Goal: Task Accomplishment & Management: Complete application form

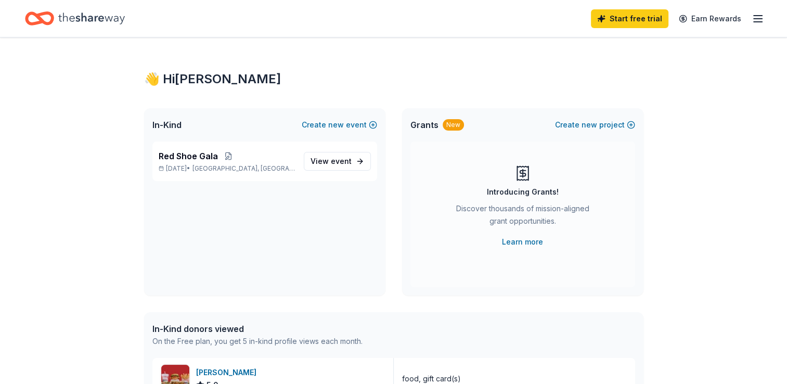
click at [760, 16] on icon "button" at bounding box center [758, 18] width 12 height 12
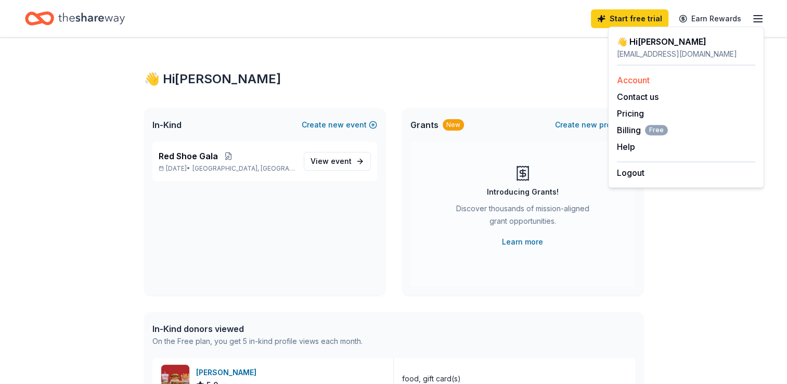
click at [641, 83] on link "Account" at bounding box center [633, 80] width 33 height 10
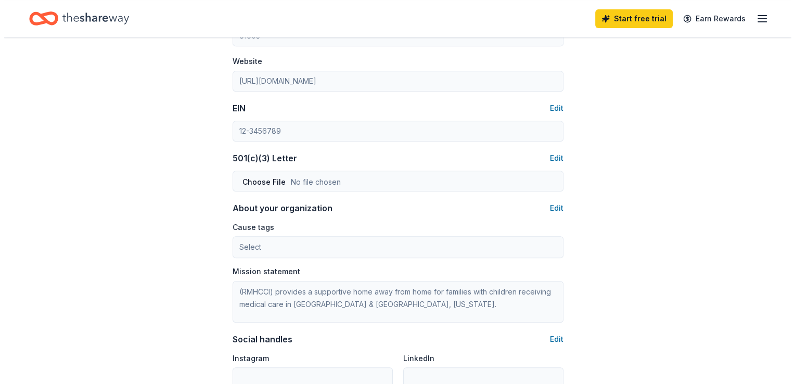
scroll to position [475, 0]
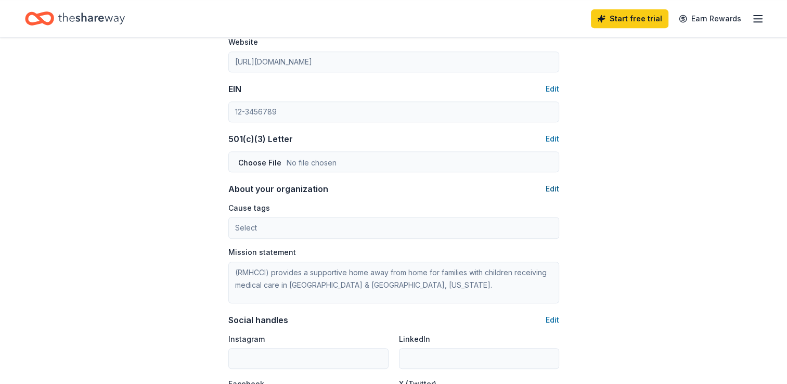
click at [551, 187] on button "Edit" at bounding box center [553, 189] width 14 height 12
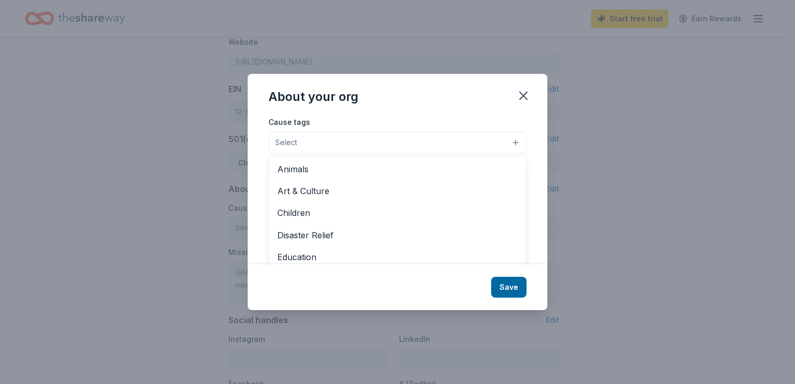
click at [512, 140] on button "Select" at bounding box center [397, 143] width 258 height 22
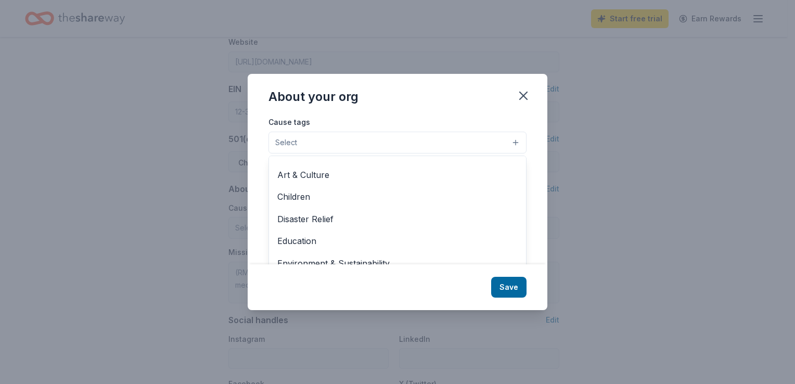
scroll to position [15, 0]
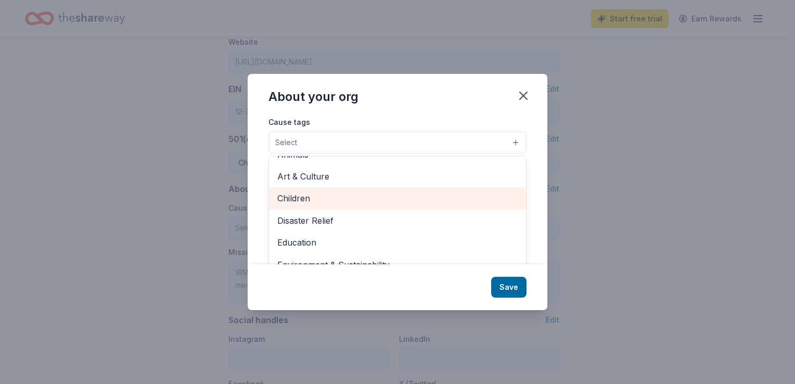
click at [411, 204] on span "Children" at bounding box center [397, 198] width 240 height 14
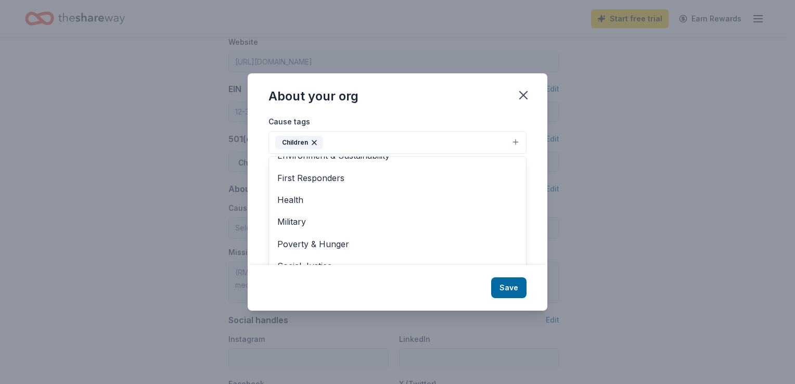
scroll to position [123, 0]
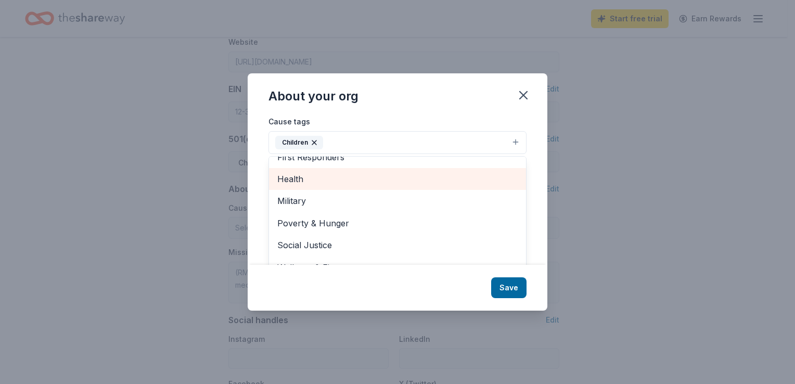
click at [311, 180] on span "Health" at bounding box center [397, 179] width 240 height 14
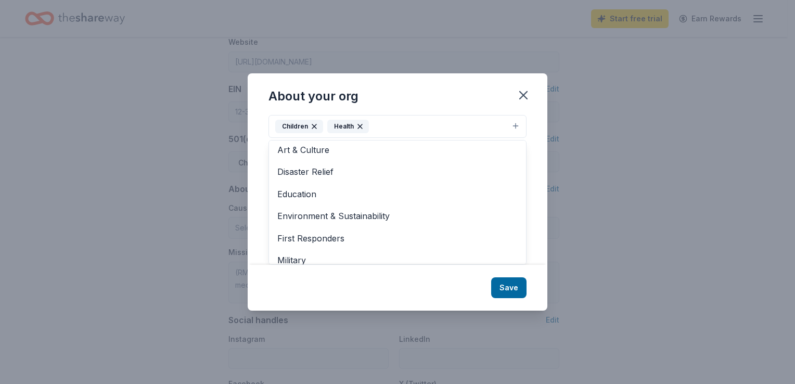
scroll to position [0, 0]
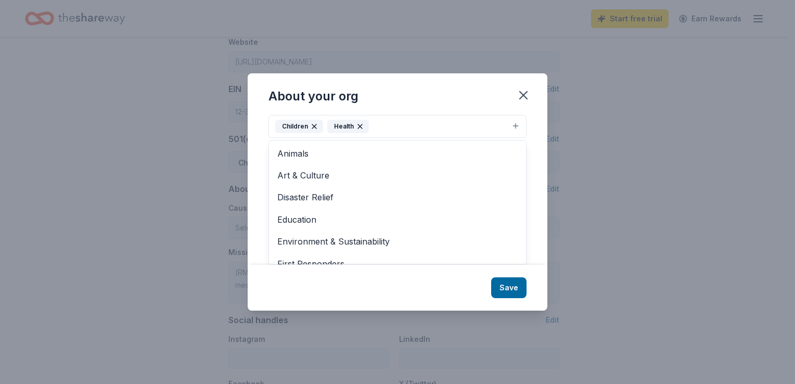
click at [509, 294] on div "About your org Cause tags Children Health Animals Art & Culture Disaster Relief…" at bounding box center [398, 191] width 300 height 237
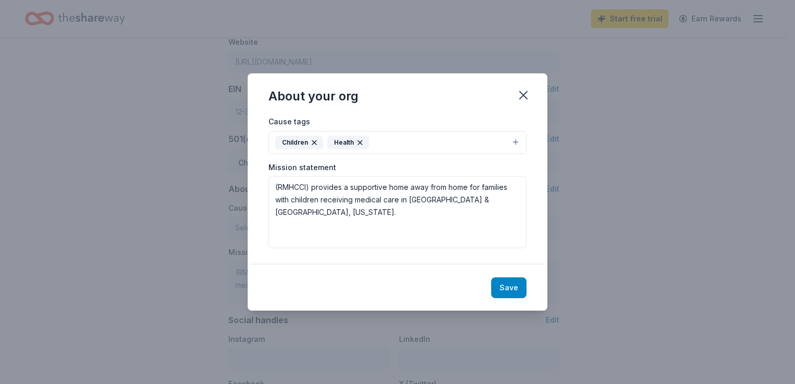
click at [514, 286] on button "Save" at bounding box center [508, 287] width 35 height 21
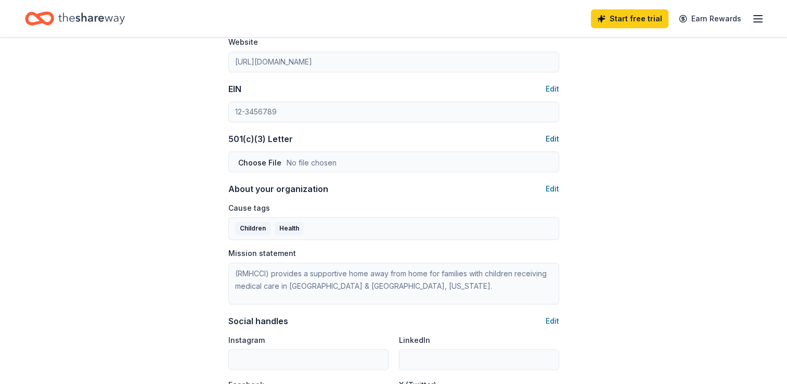
click at [557, 137] on button "Edit" at bounding box center [553, 139] width 14 height 12
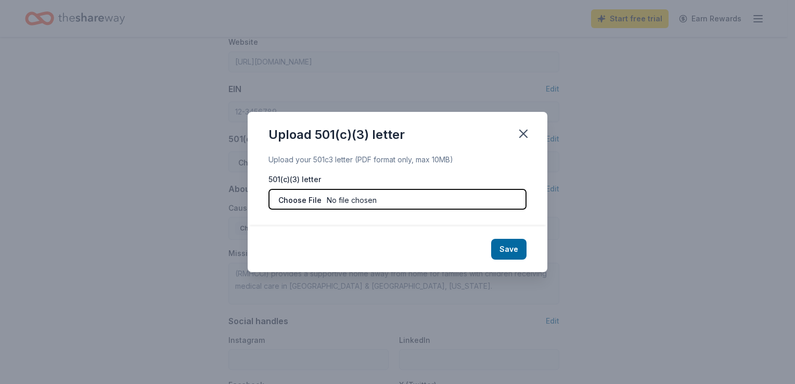
click at [304, 199] on input "file" at bounding box center [397, 199] width 258 height 21
click at [342, 201] on input "file" at bounding box center [397, 199] width 258 height 21
type input "C:\fakepath\SalesTaxExemption_501c3Charitable.pdf"
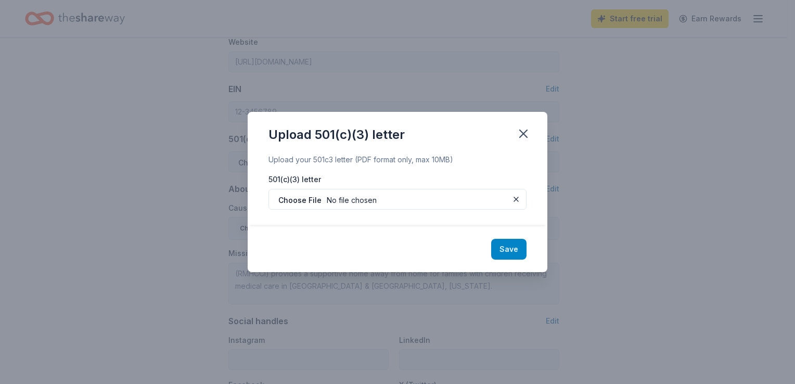
click at [512, 252] on button "Save" at bounding box center [508, 249] width 35 height 21
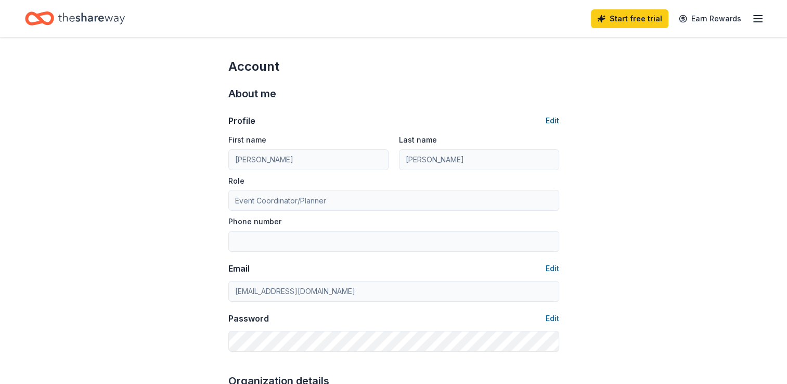
click at [555, 118] on button "Edit" at bounding box center [553, 120] width 14 height 12
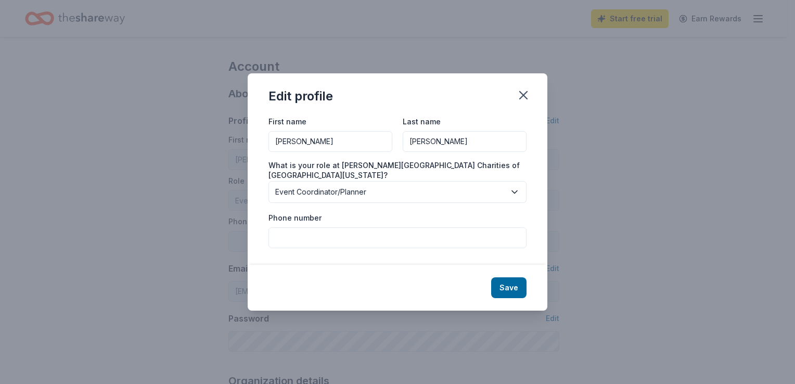
click at [329, 230] on input "Phone number" at bounding box center [397, 237] width 258 height 21
type input "4"
type input "3094012525"
click at [504, 284] on button "Save" at bounding box center [508, 287] width 35 height 21
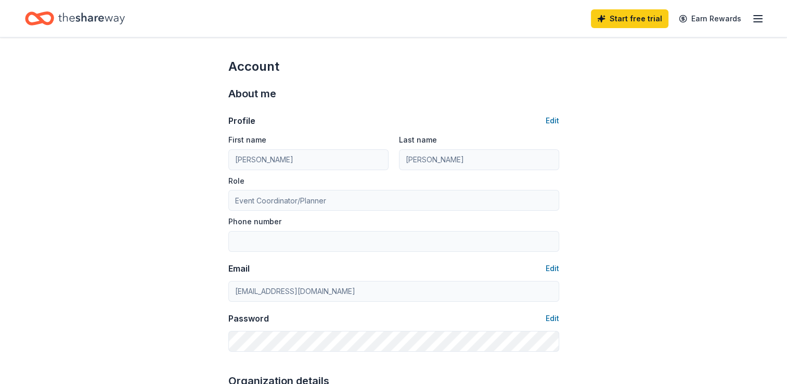
type input "3094012525"
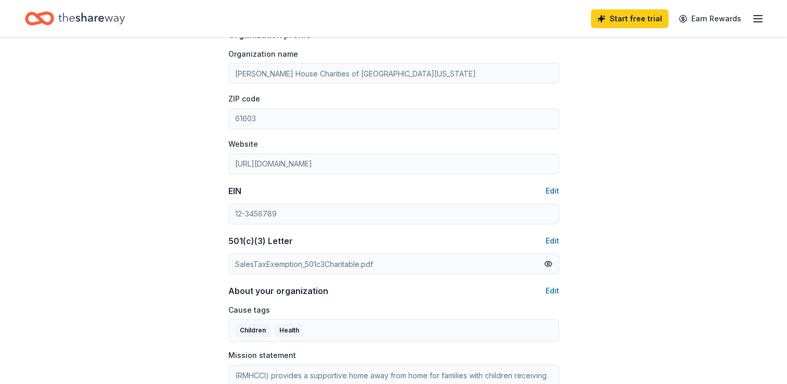
scroll to position [377, 0]
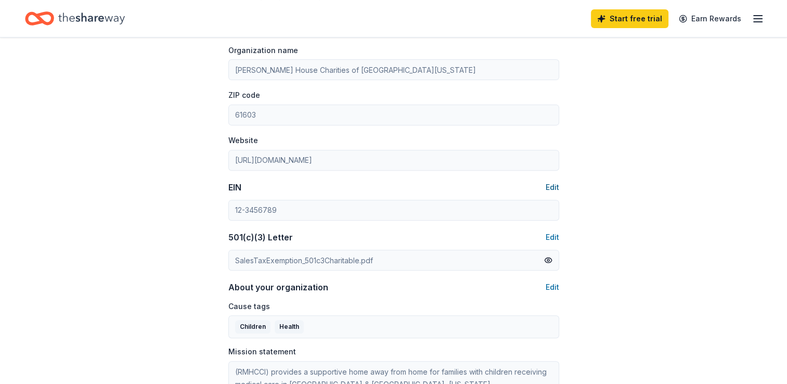
click at [549, 188] on button "Edit" at bounding box center [553, 187] width 14 height 12
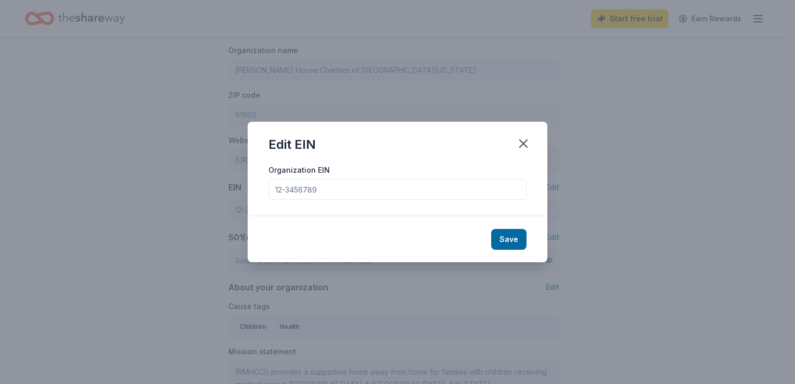
drag, startPoint x: 325, startPoint y: 190, endPoint x: 234, endPoint y: 191, distance: 90.5
click at [234, 191] on div "Edit EIN Organization EIN Save" at bounding box center [397, 192] width 795 height 384
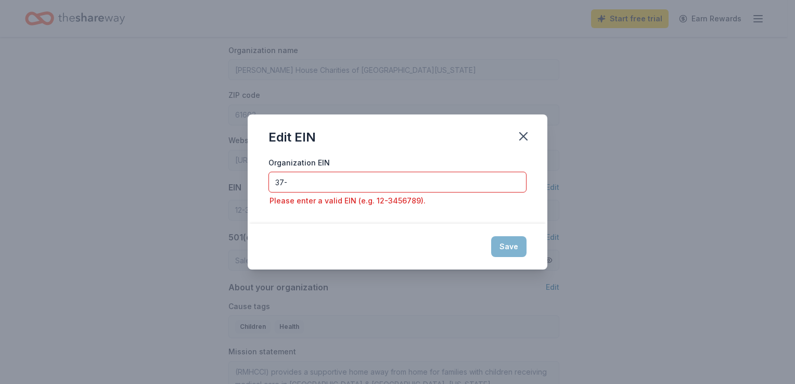
drag, startPoint x: 292, startPoint y: 184, endPoint x: 249, endPoint y: 187, distance: 43.8
click at [249, 187] on div "Organization EIN 37- Please enter a valid EIN (e.g. 12-3456789)." at bounding box center [398, 190] width 300 height 68
type input "="
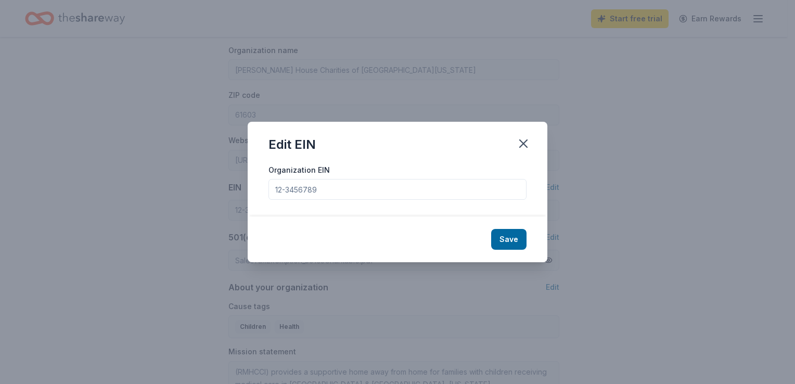
paste input "37-1145155"
type input "37-1145155"
click at [506, 239] on button "Save" at bounding box center [508, 239] width 35 height 21
type input "37-1145155"
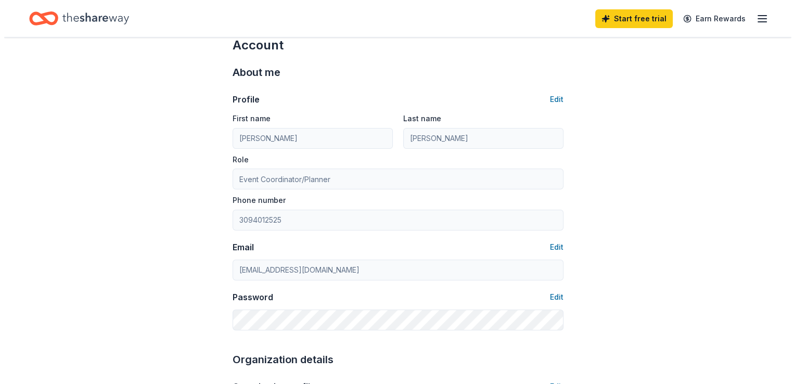
scroll to position [0, 0]
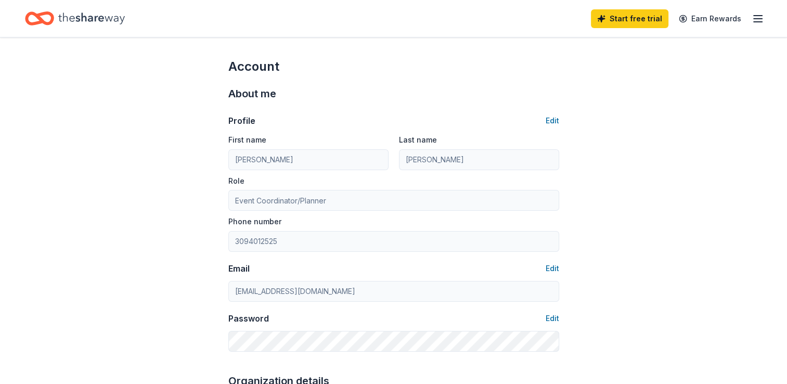
click at [757, 19] on line "button" at bounding box center [758, 19] width 8 height 0
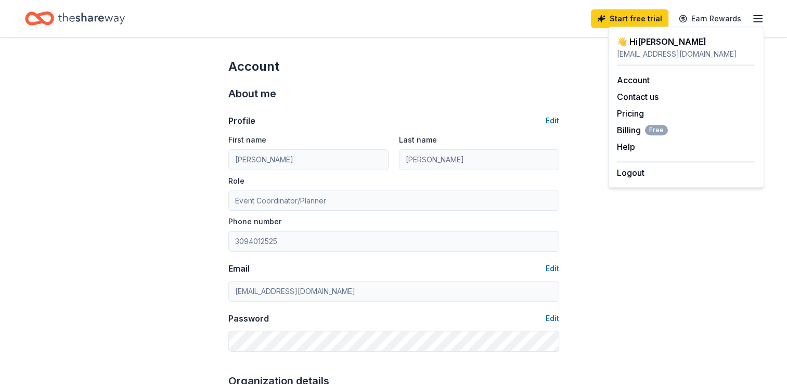
click at [647, 43] on div "👋 Hi Rebecca" at bounding box center [686, 41] width 138 height 12
click at [627, 77] on link "Account" at bounding box center [633, 80] width 33 height 10
click at [27, 20] on icon "Home" at bounding box center [35, 18] width 16 height 10
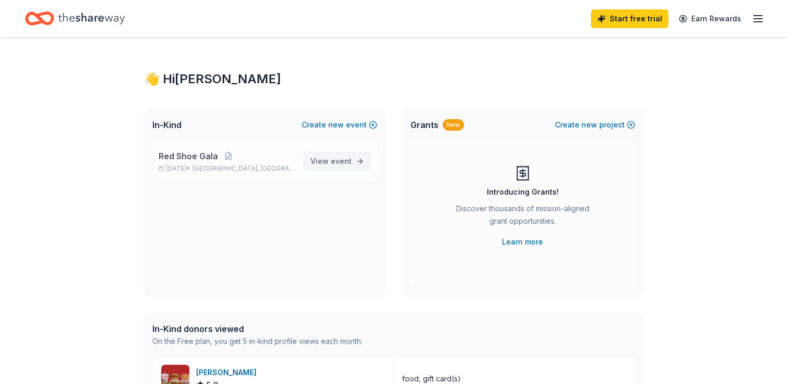
click at [323, 157] on span "View event" at bounding box center [331, 161] width 41 height 12
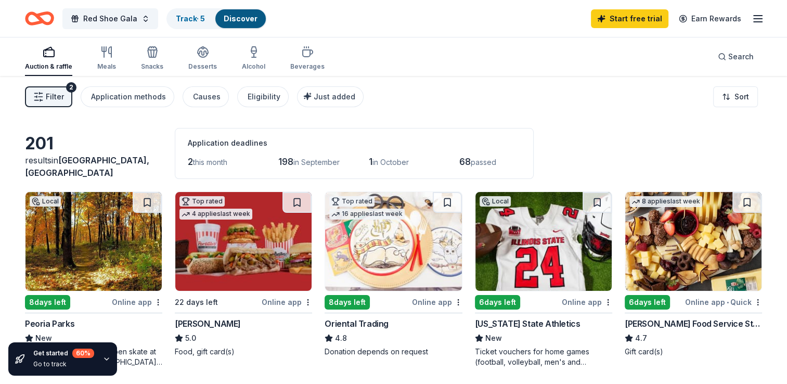
click at [56, 97] on span "Filter" at bounding box center [55, 97] width 18 height 12
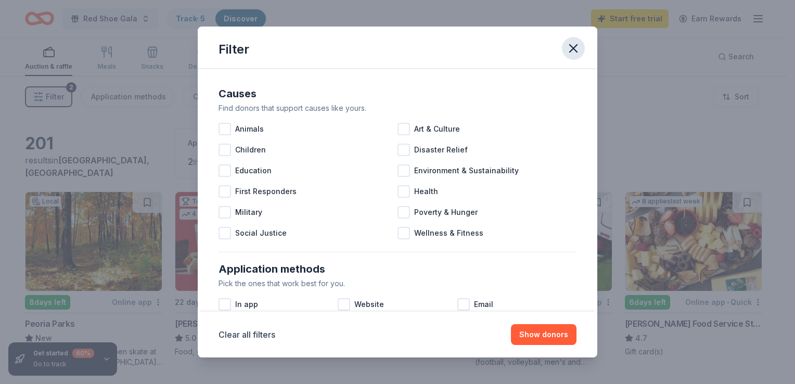
click at [574, 45] on icon "button" at bounding box center [573, 48] width 15 height 15
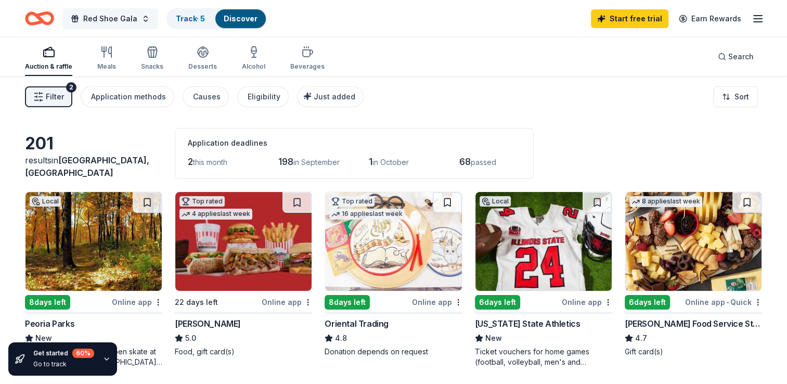
click at [106, 13] on span "Red Shoe Gala" at bounding box center [110, 18] width 54 height 12
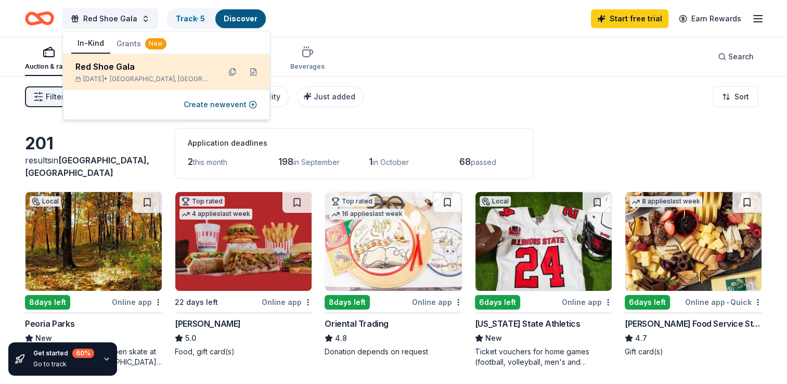
click at [99, 74] on div "Red Shoe Gala Oct 03, 2025 • Bay View Gardens, IL" at bounding box center [143, 71] width 136 height 23
click at [85, 65] on div "Red Shoe Gala" at bounding box center [143, 66] width 136 height 12
click at [255, 75] on button at bounding box center [253, 71] width 17 height 17
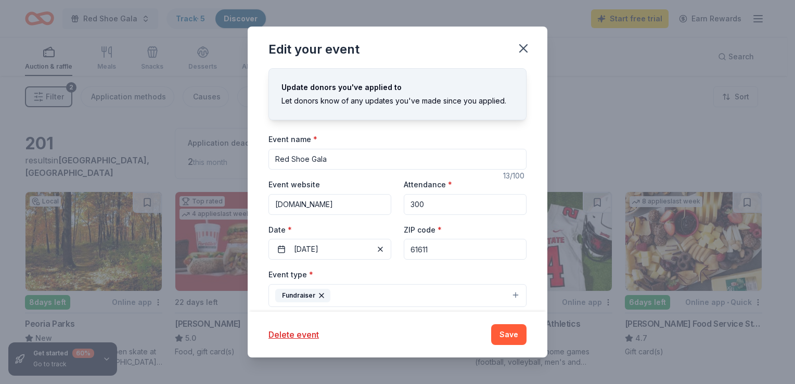
drag, startPoint x: 379, startPoint y: 205, endPoint x: 258, endPoint y: 197, distance: 120.9
click at [258, 197] on div "Update donors you've applied to Let donors know of any updates you've made sinc…" at bounding box center [398, 189] width 300 height 243
paste input "https://www.rmhc-centralillinois.org/Blog/Posts/234/RMHCCI-Events/2025/3/Red-Sh…"
type input "https://www.rmhc-centralillinois.org/Blog/Posts/234/RMHCCI-Events/2025/3/Red-Sh…"
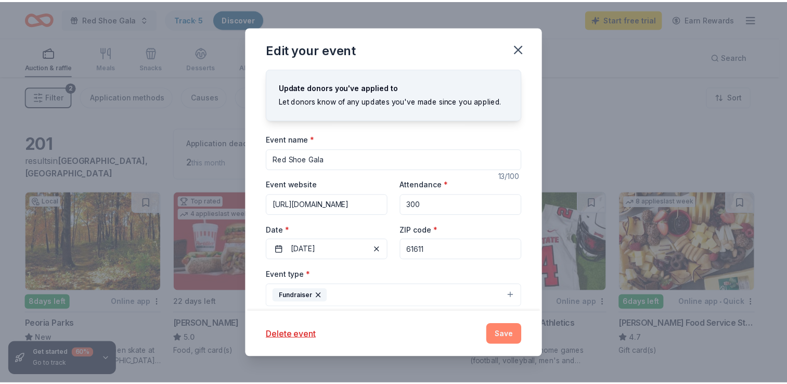
scroll to position [0, 0]
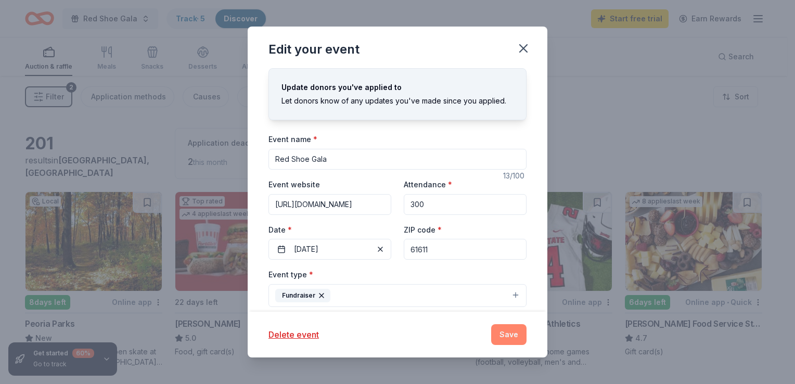
click at [502, 331] on button "Save" at bounding box center [508, 334] width 35 height 21
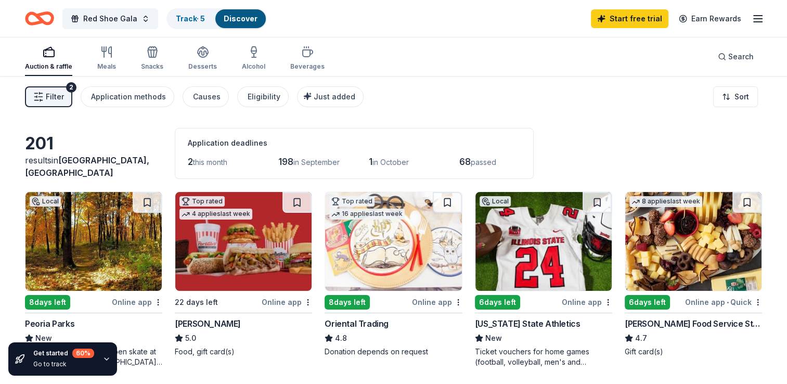
click at [45, 57] on rect "button" at bounding box center [49, 53] width 10 height 7
click at [104, 355] on icon "button" at bounding box center [106, 359] width 8 height 8
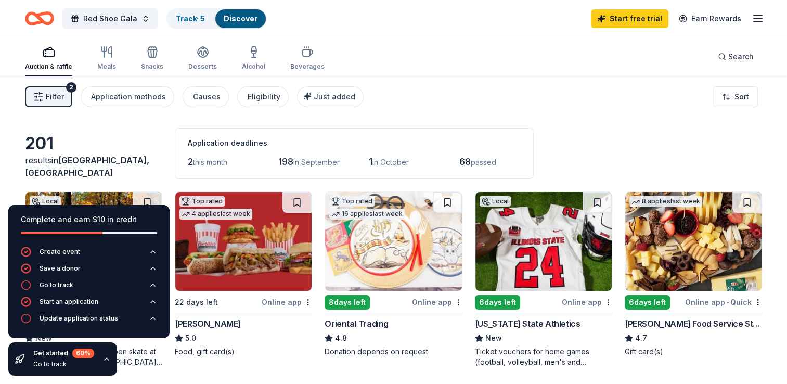
click at [345, 27] on div "Red Shoe Gala Track · 5 Discover Start free trial Earn Rewards" at bounding box center [393, 18] width 737 height 24
click at [190, 18] on link "Track · 5" at bounding box center [190, 18] width 29 height 9
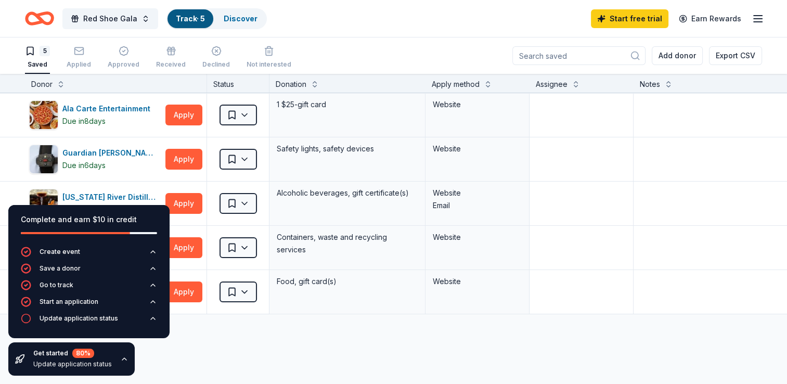
click at [302, 23] on div "Red Shoe Gala Track · 5 Discover Start free trial Earn Rewards" at bounding box center [393, 18] width 737 height 24
click at [122, 358] on icon "button" at bounding box center [124, 359] width 8 height 8
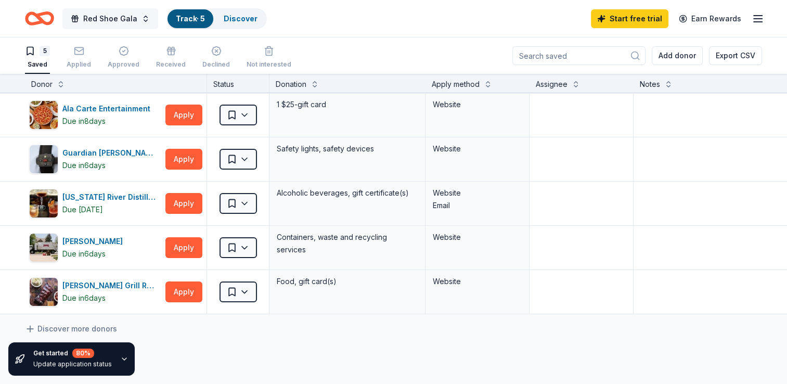
click at [110, 16] on span "Red Shoe Gala" at bounding box center [110, 18] width 54 height 12
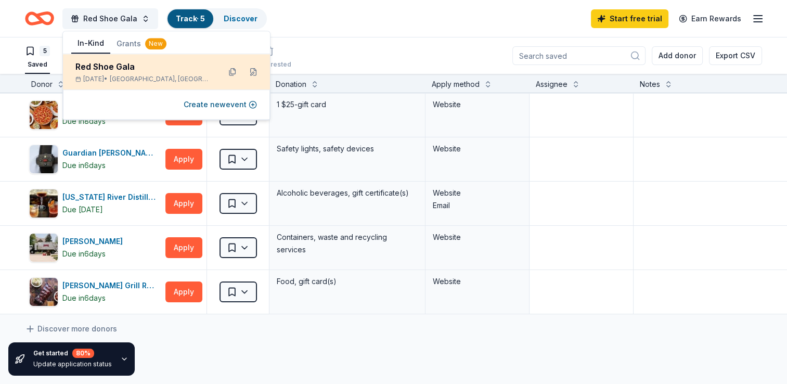
click at [102, 70] on div "Red Shoe Gala" at bounding box center [143, 66] width 136 height 12
click at [98, 68] on div "Red Shoe Gala" at bounding box center [143, 66] width 136 height 12
click at [256, 74] on button at bounding box center [253, 71] width 17 height 17
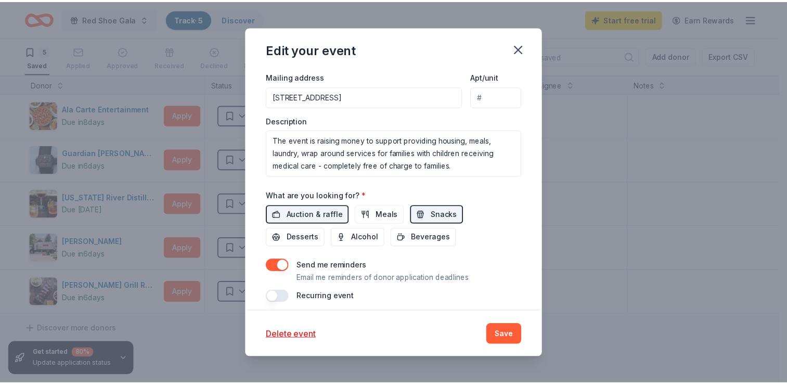
scroll to position [320, 0]
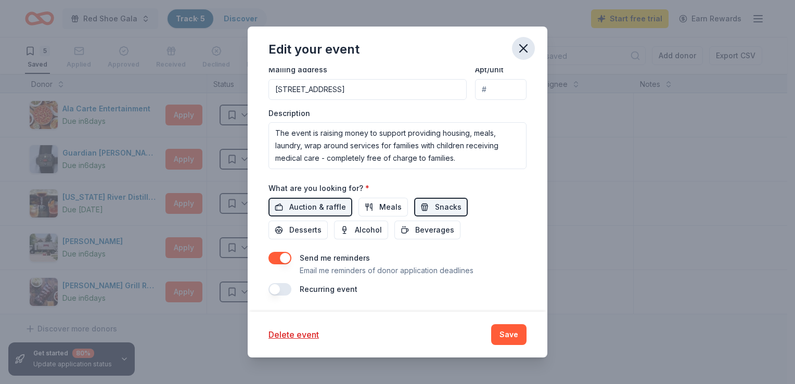
click at [523, 49] on icon "button" at bounding box center [523, 48] width 15 height 15
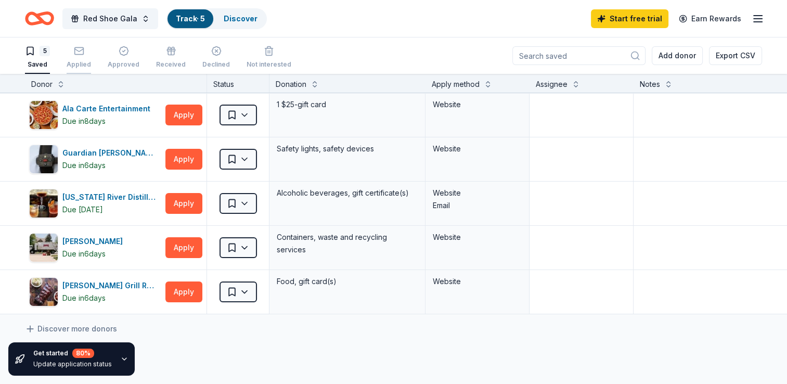
click at [78, 54] on rect "button" at bounding box center [78, 50] width 9 height 7
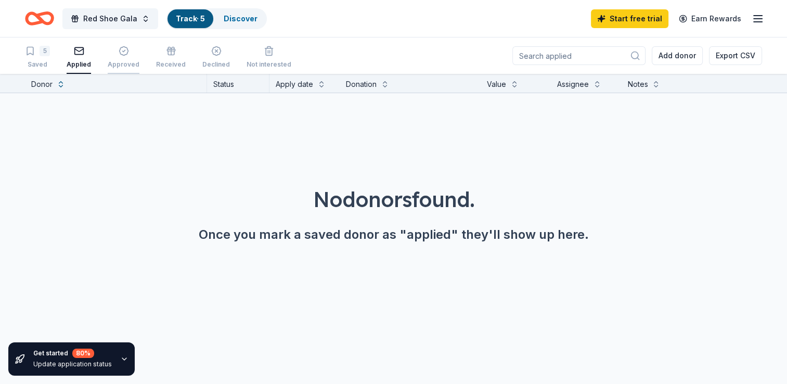
click at [110, 55] on div "button" at bounding box center [124, 51] width 32 height 10
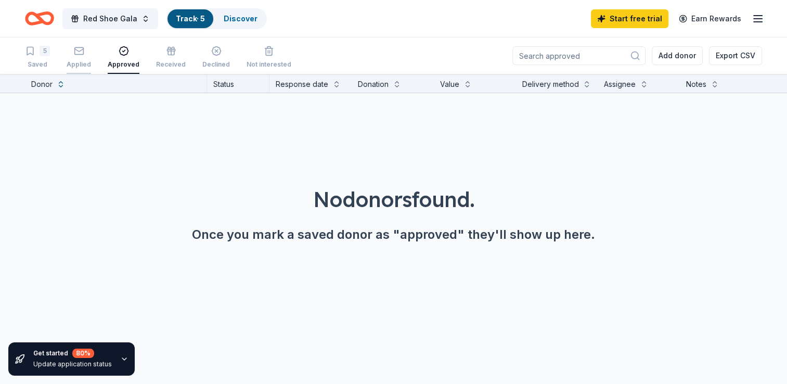
click at [75, 51] on icon "button" at bounding box center [79, 51] width 10 height 10
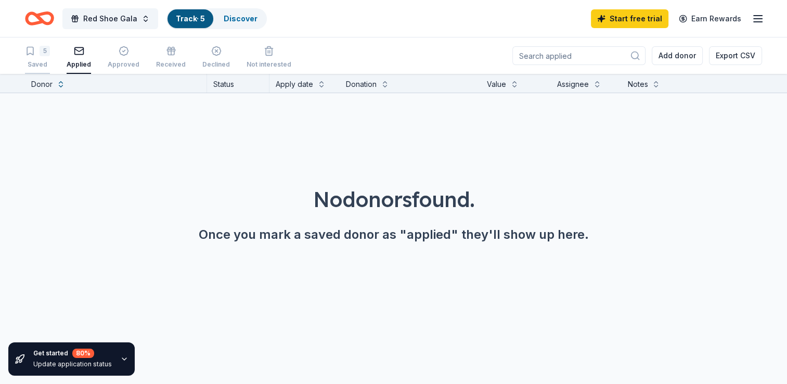
click at [35, 61] on div "Saved" at bounding box center [37, 64] width 25 height 8
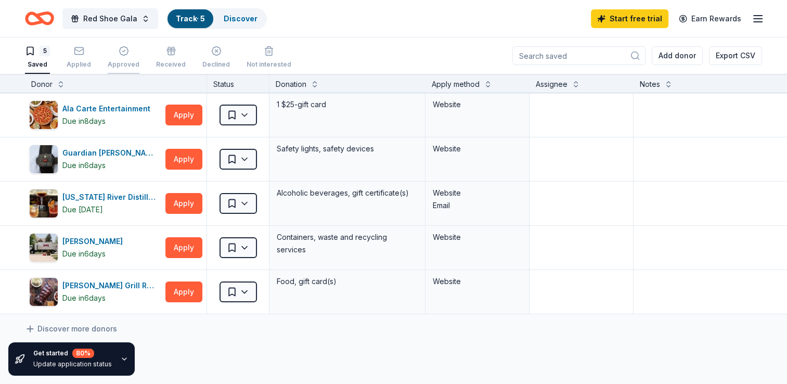
click at [123, 57] on div "Approved" at bounding box center [124, 57] width 32 height 23
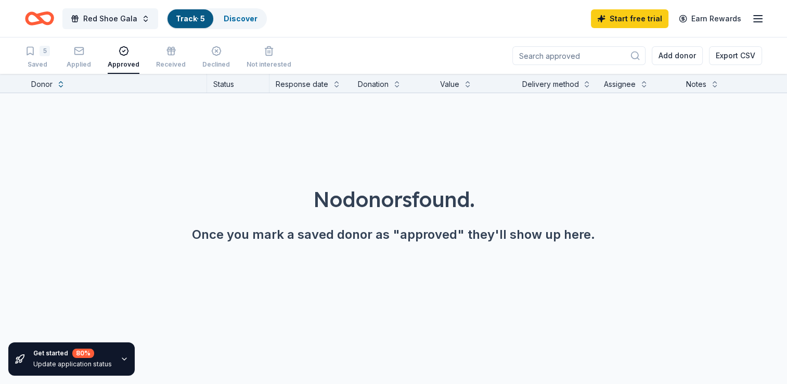
click at [756, 17] on icon "button" at bounding box center [758, 18] width 12 height 12
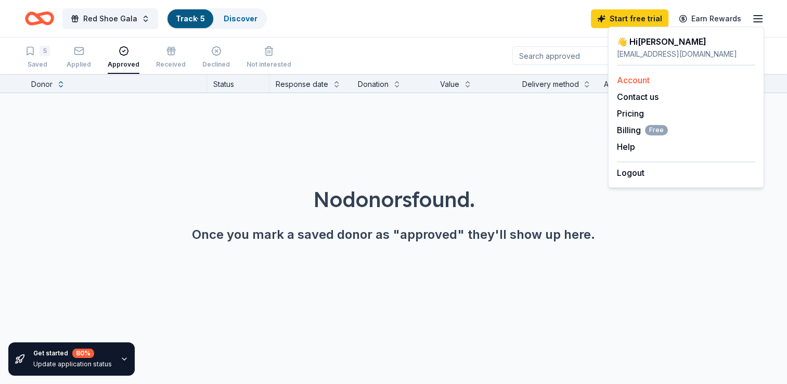
click at [643, 79] on link "Account" at bounding box center [633, 80] width 33 height 10
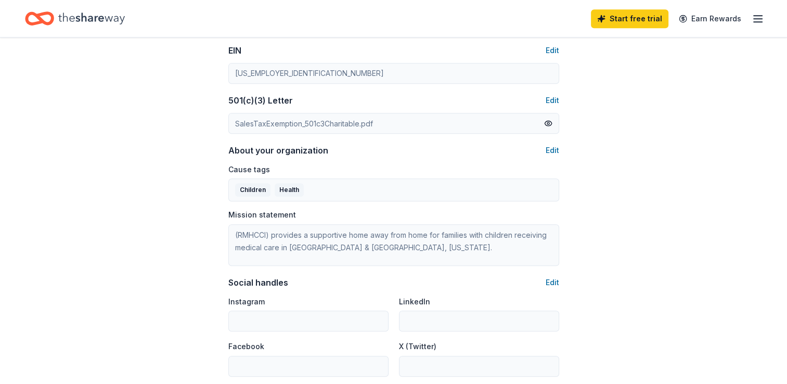
scroll to position [511, 0]
click at [553, 152] on button "Edit" at bounding box center [553, 152] width 14 height 12
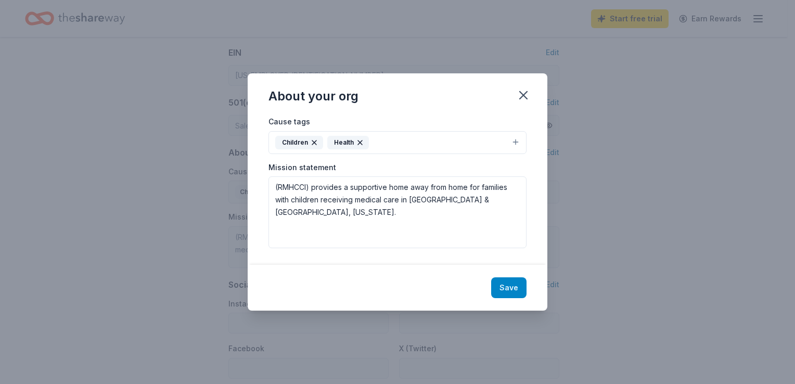
click at [510, 290] on button "Save" at bounding box center [508, 287] width 35 height 21
click at [523, 93] on icon "button" at bounding box center [523, 95] width 15 height 15
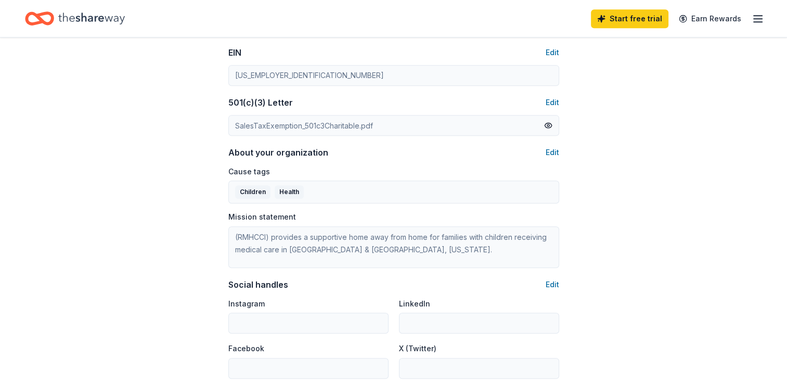
click at [760, 19] on line "button" at bounding box center [758, 19] width 8 height 0
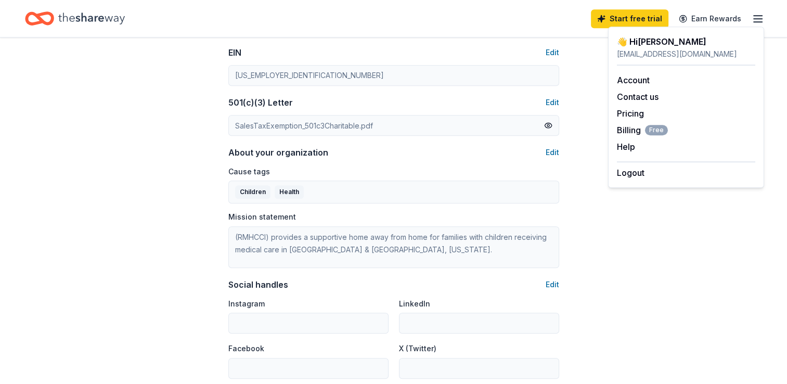
click at [630, 58] on div "rwaggoner@rmhc-centralillinois.org" at bounding box center [686, 54] width 138 height 12
click at [624, 41] on div "👋 Hi Rebecca" at bounding box center [686, 41] width 138 height 12
click at [628, 78] on link "Account" at bounding box center [633, 80] width 33 height 10
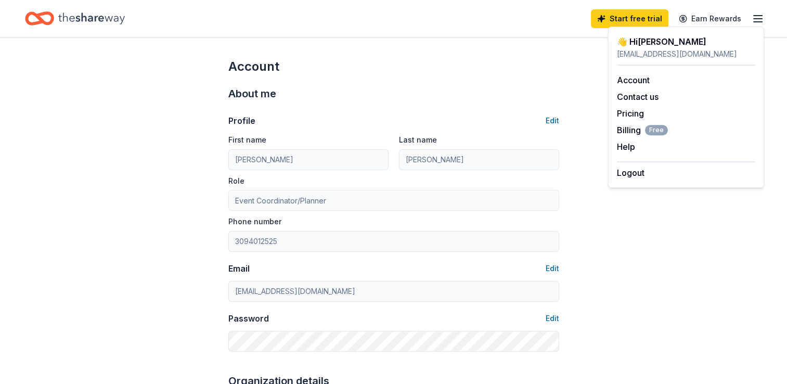
click at [40, 22] on icon "Home" at bounding box center [35, 18] width 16 height 10
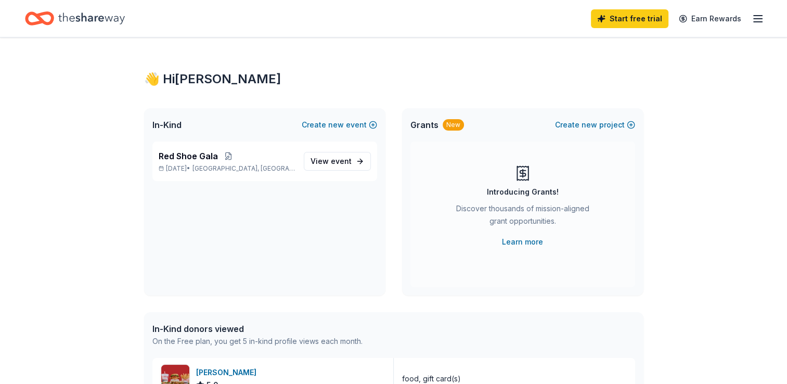
click at [40, 20] on icon "Home" at bounding box center [44, 18] width 16 height 10
click at [37, 18] on icon "Home" at bounding box center [44, 18] width 16 height 10
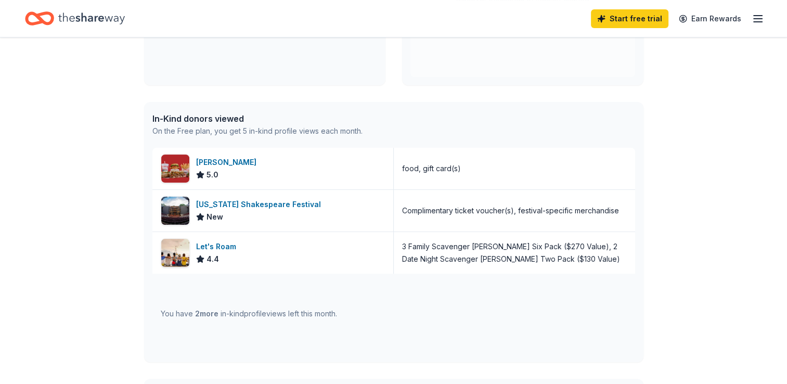
scroll to position [216, 0]
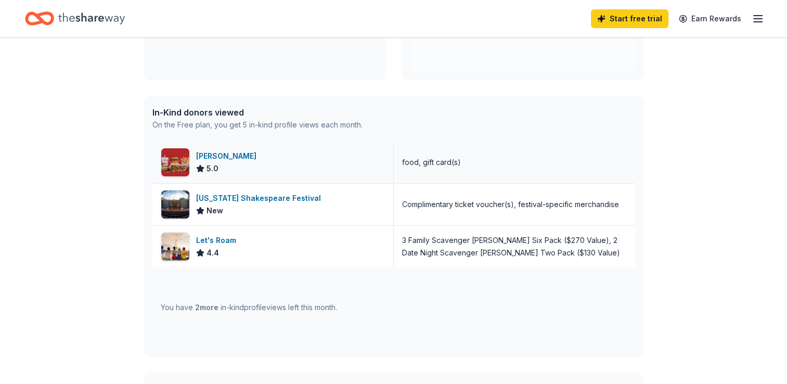
click at [408, 162] on div "food, gift card(s)" at bounding box center [431, 162] width 59 height 12
click at [175, 155] on img at bounding box center [175, 162] width 28 height 28
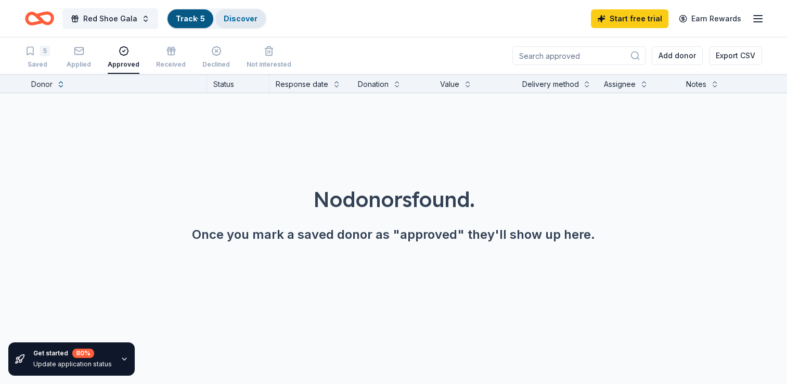
click at [243, 18] on link "Discover" at bounding box center [241, 18] width 34 height 9
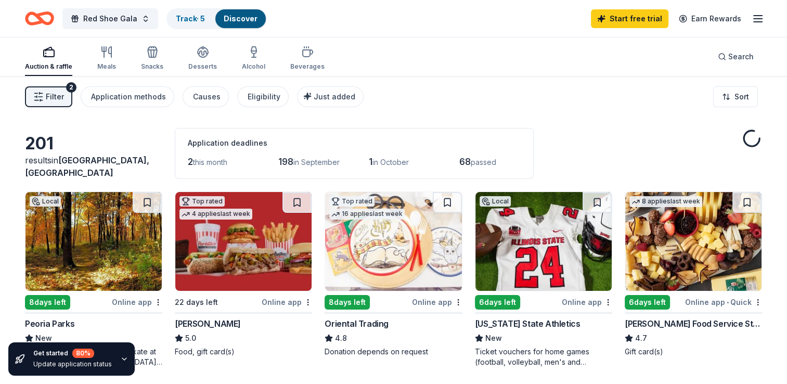
click at [5, 18] on div "Red Shoe Gala Track · 5 Discover Start free trial Earn Rewards" at bounding box center [393, 18] width 787 height 37
click at [46, 15] on icon "Home" at bounding box center [39, 18] width 29 height 24
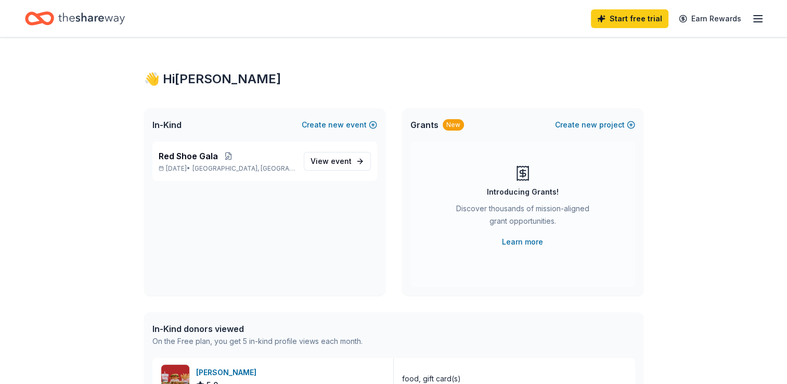
click at [40, 20] on icon "Home" at bounding box center [44, 18] width 16 height 10
click at [195, 159] on span "Red Shoe Gala" at bounding box center [188, 156] width 59 height 12
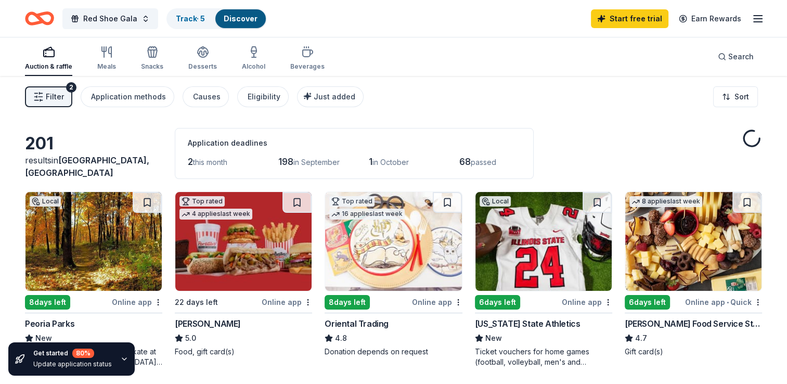
click at [50, 22] on icon "Home" at bounding box center [44, 18] width 16 height 10
click at [46, 56] on icon "button" at bounding box center [46, 56] width 0 height 1
click at [206, 59] on div "Desserts" at bounding box center [202, 58] width 29 height 25
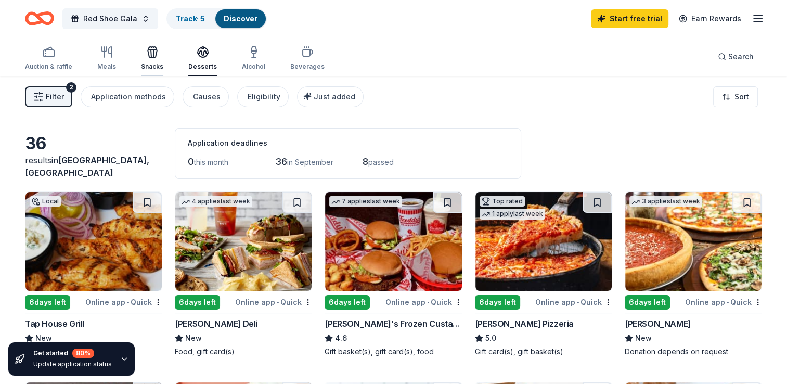
click at [148, 55] on icon "button" at bounding box center [152, 53] width 9 height 7
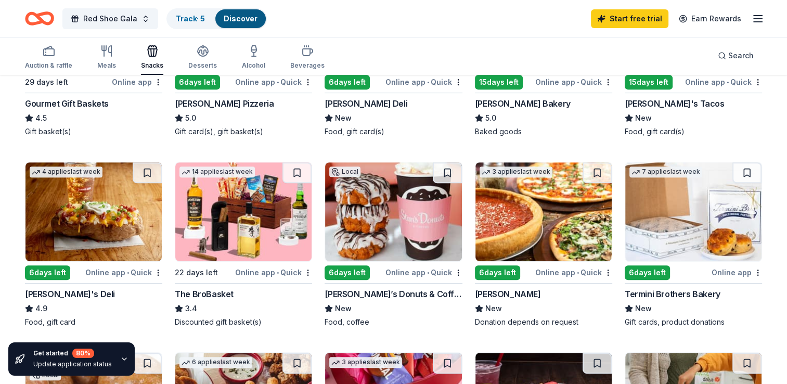
scroll to position [393, 0]
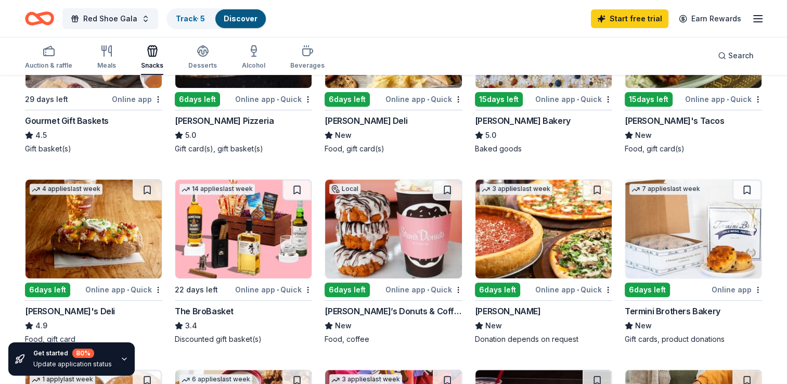
click at [219, 248] on img at bounding box center [243, 228] width 136 height 99
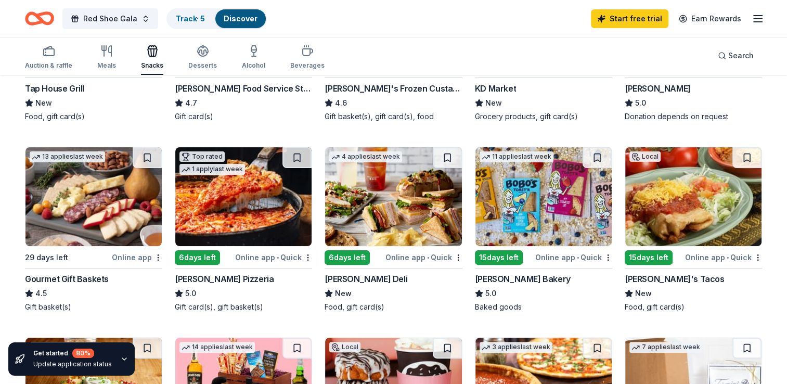
scroll to position [246, 0]
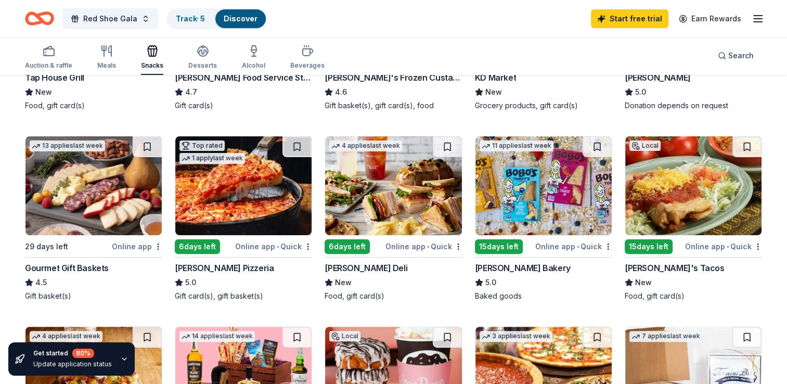
click at [86, 188] on img at bounding box center [93, 185] width 136 height 99
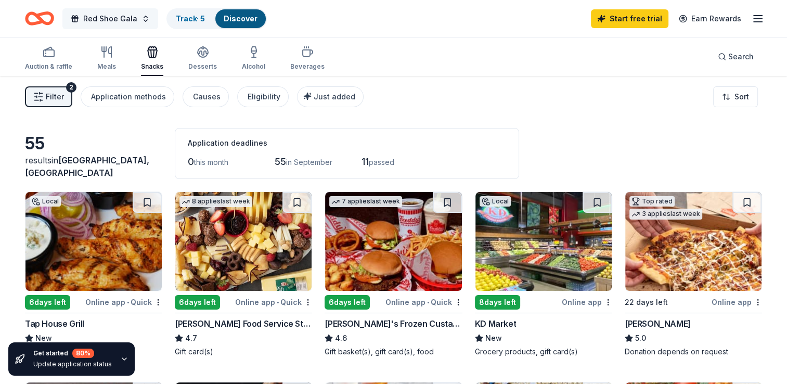
click at [114, 20] on span "Red Shoe Gala" at bounding box center [110, 18] width 54 height 12
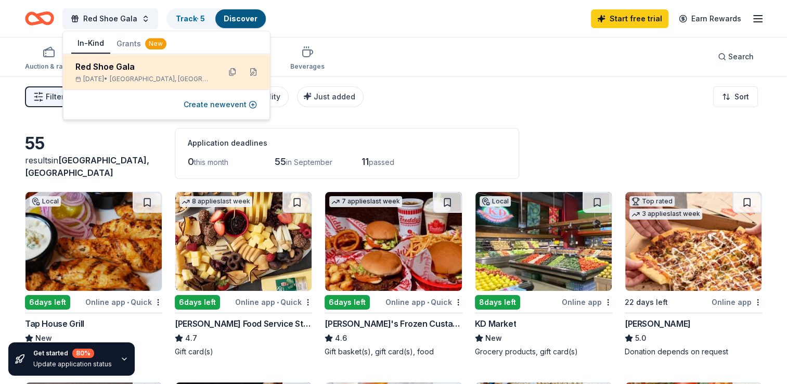
click at [109, 83] on div "Red Shoe Gala Oct 03, 2025 • Bay View Gardens, IL" at bounding box center [166, 71] width 207 height 35
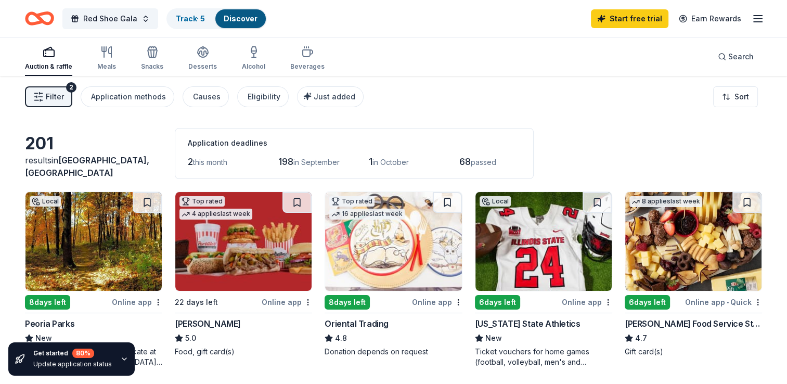
click at [44, 16] on icon "Home" at bounding box center [39, 18] width 29 height 24
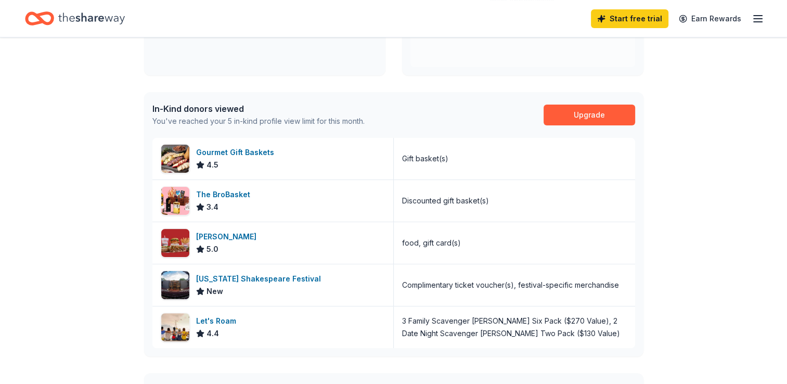
scroll to position [231, 0]
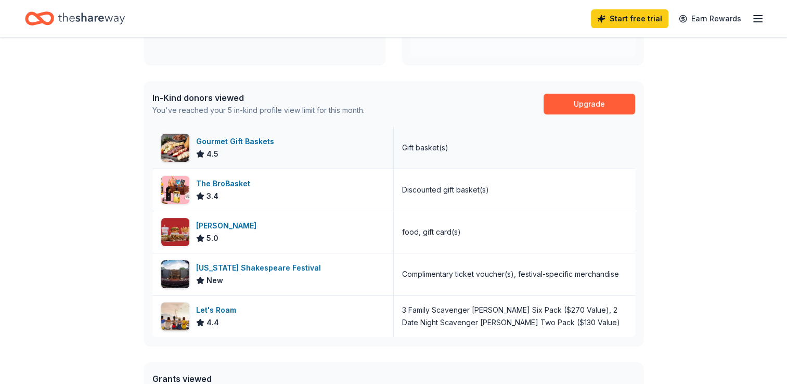
click at [240, 139] on div "Gourmet Gift Baskets" at bounding box center [237, 141] width 82 height 12
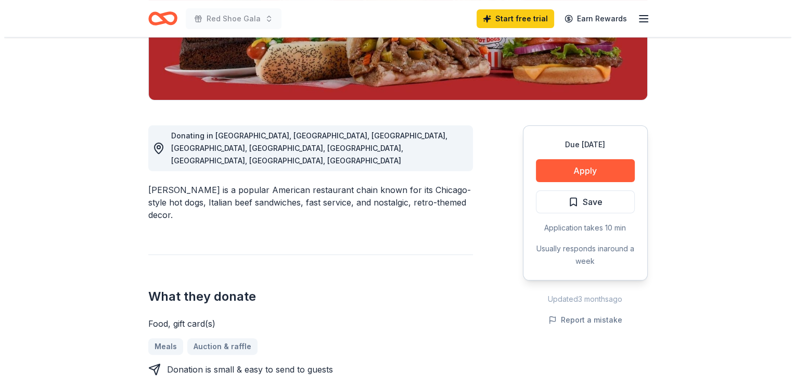
scroll to position [227, 0]
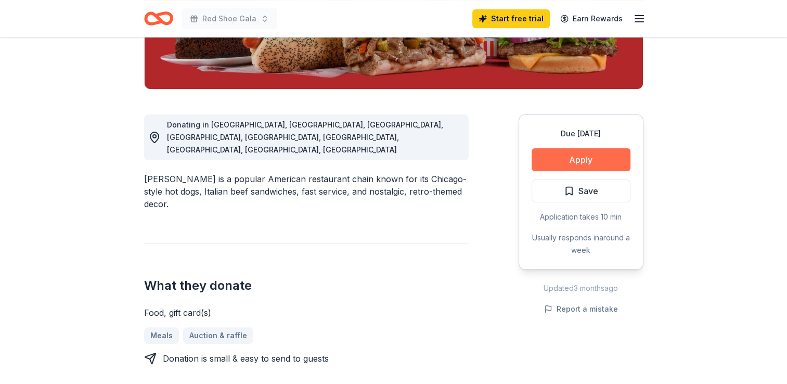
click at [586, 157] on button "Apply" at bounding box center [581, 159] width 99 height 23
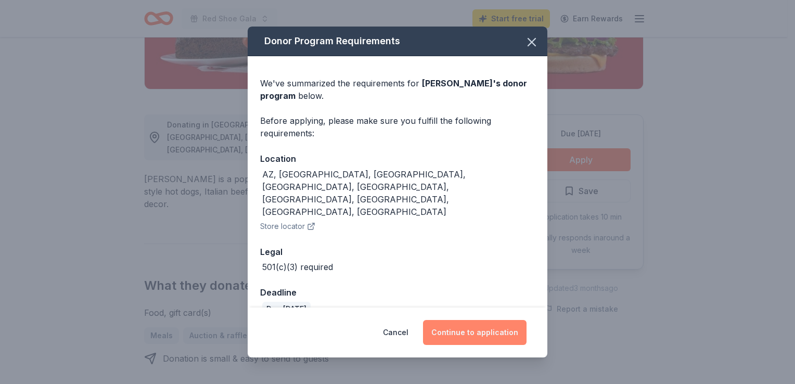
click at [454, 322] on button "Continue to application" at bounding box center [475, 332] width 104 height 25
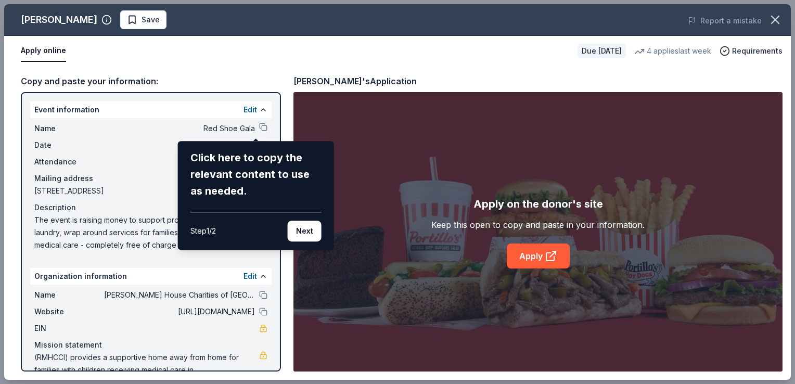
click at [258, 124] on div "Portillo's Save Report a mistake Apply online Due in 22 days 4 applies last wee…" at bounding box center [397, 192] width 787 height 376
click at [254, 124] on div "Portillo's Save Report a mistake Apply online Due in 22 days 4 applies last wee…" at bounding box center [397, 192] width 787 height 376
click at [302, 230] on button "Next" at bounding box center [305, 231] width 34 height 21
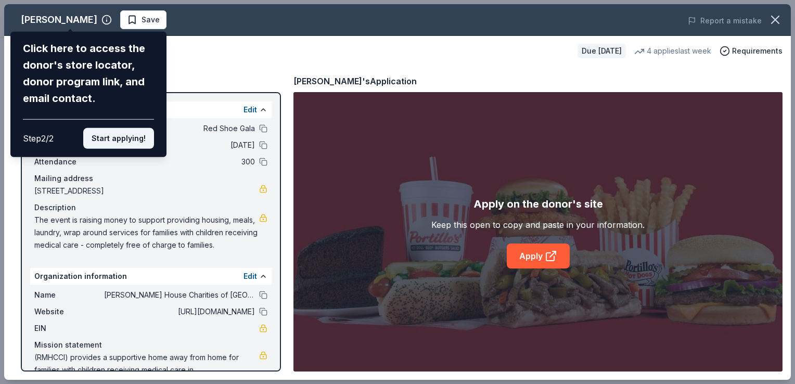
click at [123, 135] on button "Start applying!" at bounding box center [118, 138] width 71 height 21
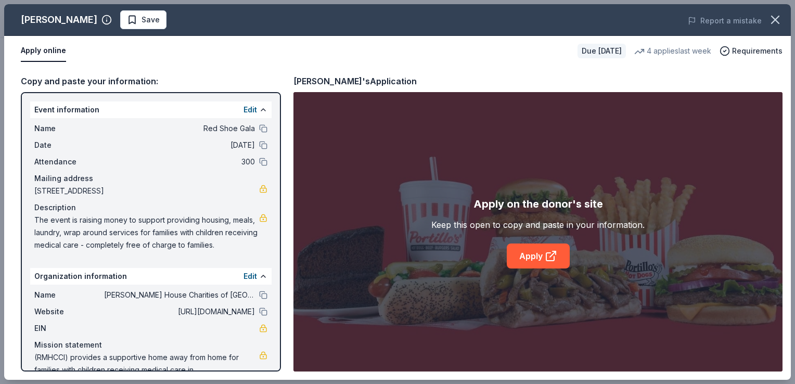
scroll to position [30, 0]
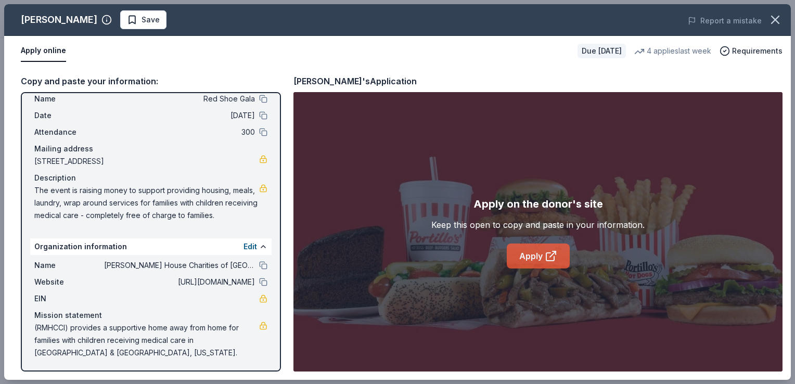
click at [527, 259] on link "Apply" at bounding box center [538, 255] width 63 height 25
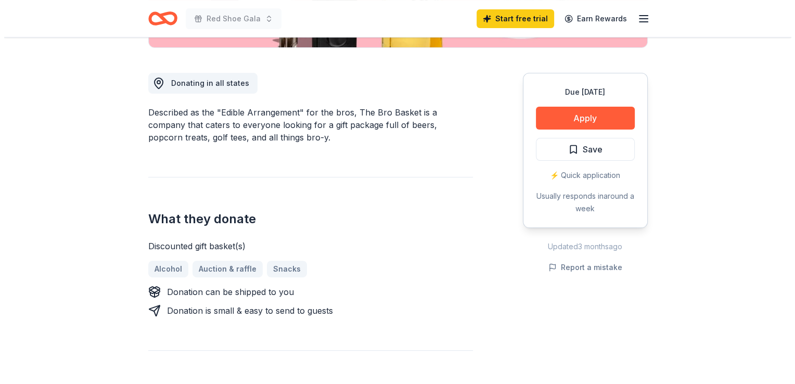
scroll to position [276, 0]
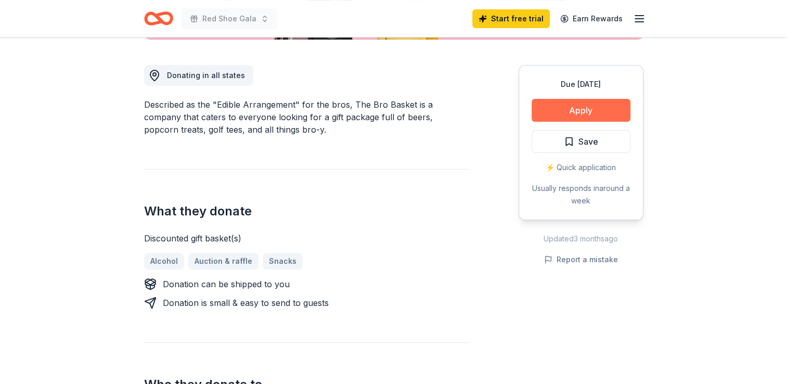
click at [604, 109] on button "Apply" at bounding box center [581, 110] width 99 height 23
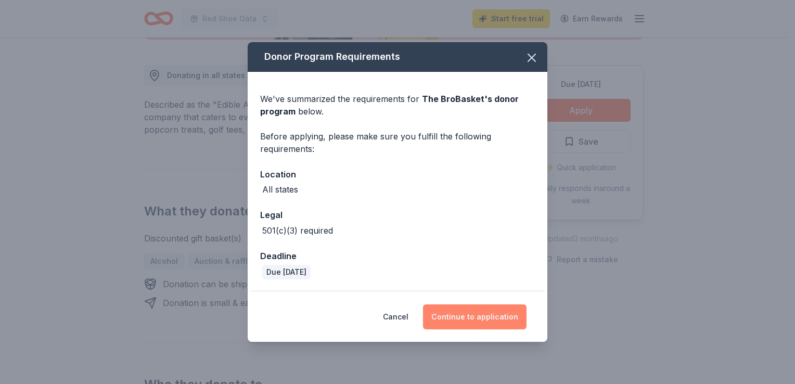
click at [450, 317] on button "Continue to application" at bounding box center [475, 316] width 104 height 25
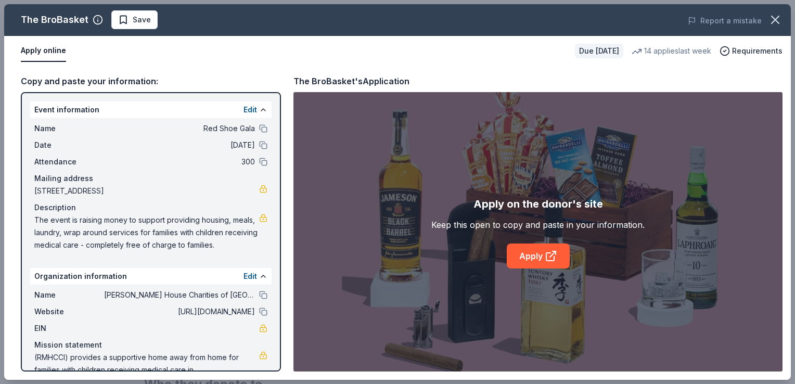
scroll to position [0, 0]
click at [243, 109] on button "Edit" at bounding box center [250, 110] width 14 height 12
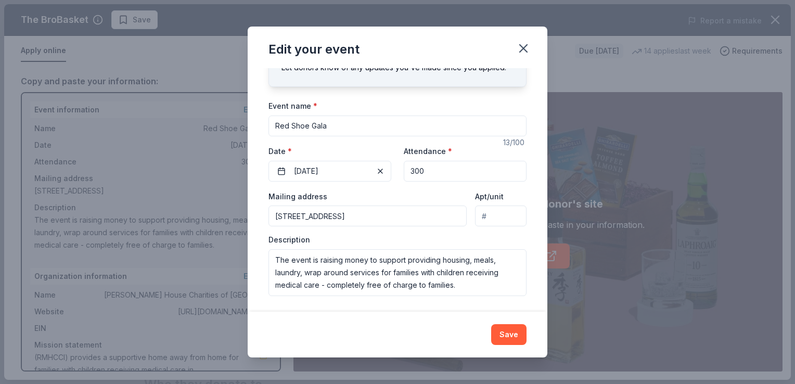
scroll to position [53, 0]
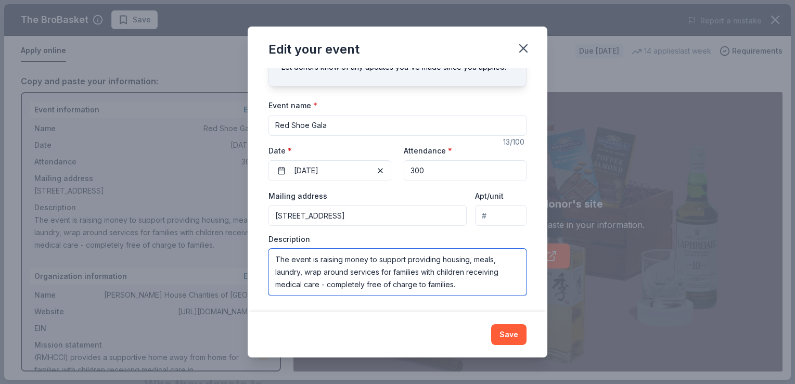
click at [291, 261] on textarea "The event is raising money to support providing housing, meals, laundry, wrap a…" at bounding box center [397, 272] width 258 height 47
click at [395, 261] on textarea "The high energy, interactive event is raising money to support providing housin…" at bounding box center [397, 272] width 258 height 47
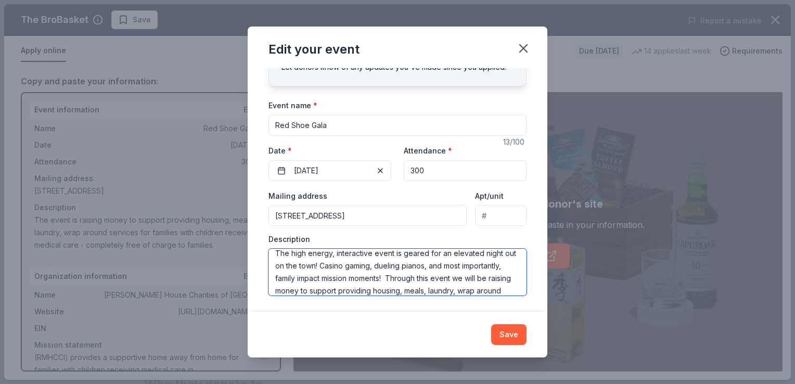
click at [430, 290] on textarea "The high energy, interactive event is geared for an elevated night out on the t…" at bounding box center [397, 272] width 258 height 47
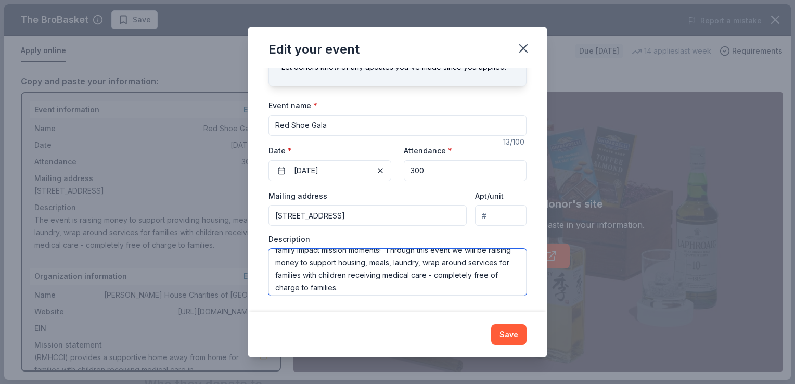
scroll to position [37, 0]
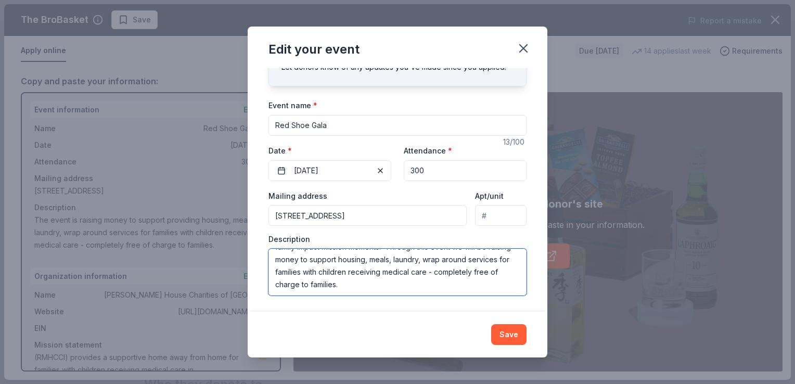
click at [424, 280] on textarea "The high energy, interactive event is geared for an elevated night out on the t…" at bounding box center [397, 272] width 258 height 47
type textarea "The high energy, interactive event is geared for an elevated night out on the t…"
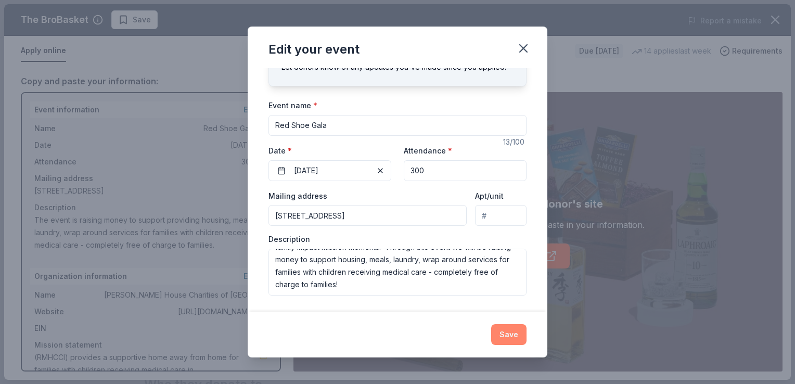
click at [507, 337] on button "Save" at bounding box center [508, 334] width 35 height 21
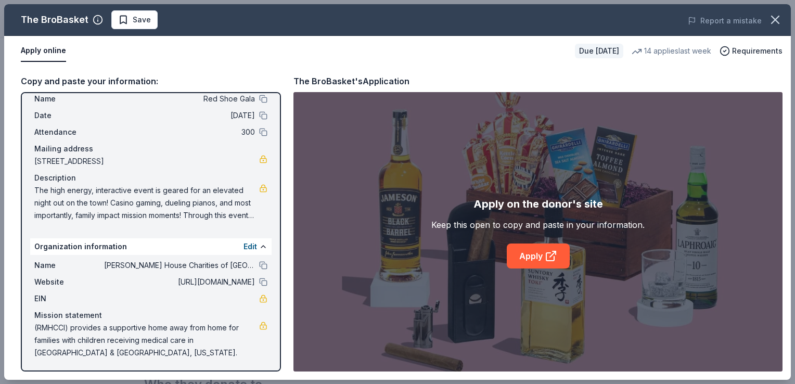
scroll to position [0, 0]
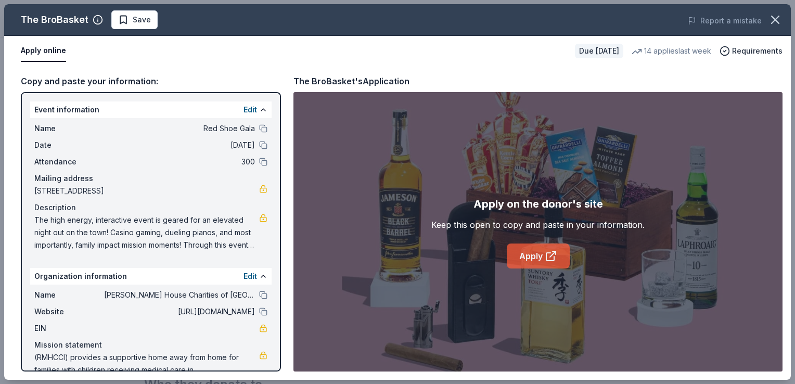
click at [535, 257] on link "Apply" at bounding box center [538, 255] width 63 height 25
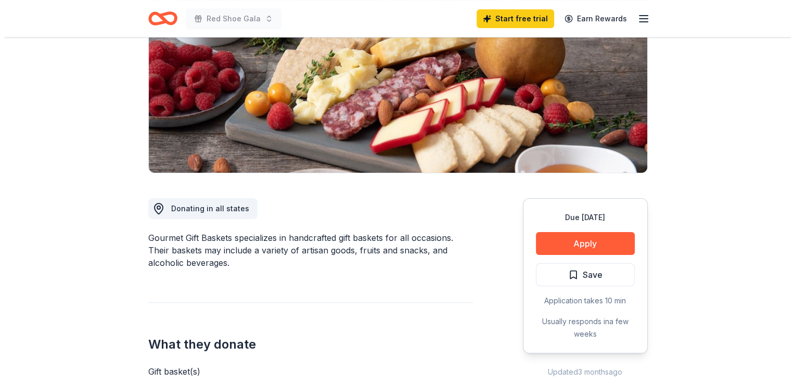
scroll to position [160, 0]
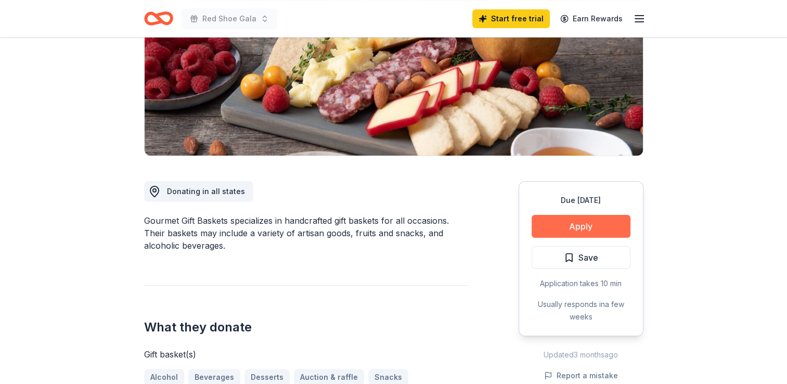
click at [559, 228] on button "Apply" at bounding box center [581, 226] width 99 height 23
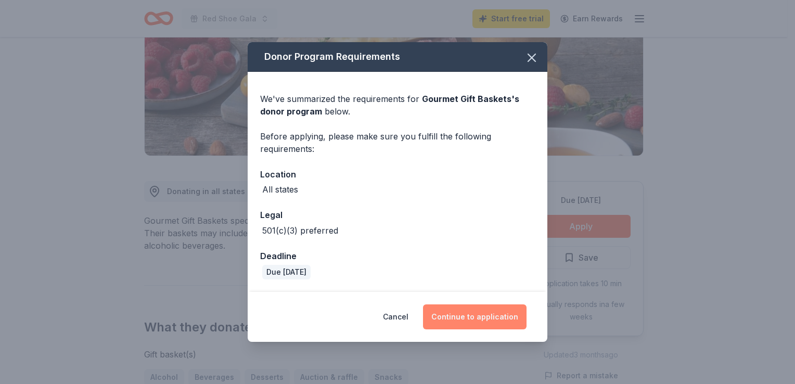
click at [452, 317] on button "Continue to application" at bounding box center [475, 316] width 104 height 25
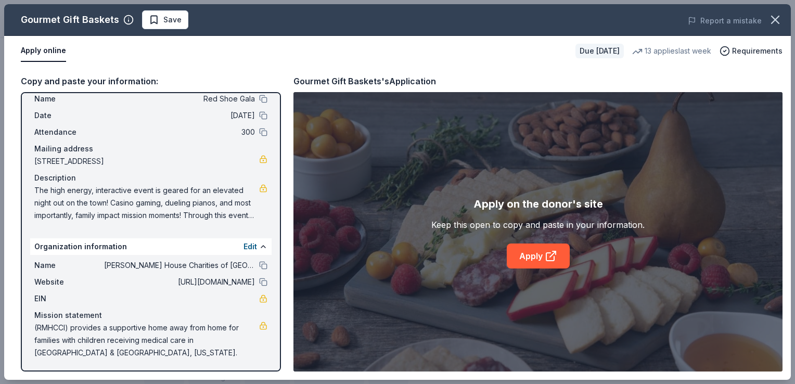
scroll to position [0, 0]
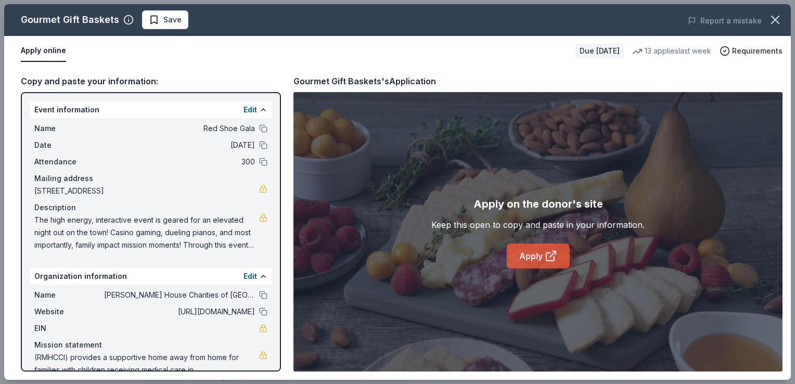
click at [537, 259] on link "Apply" at bounding box center [538, 255] width 63 height 25
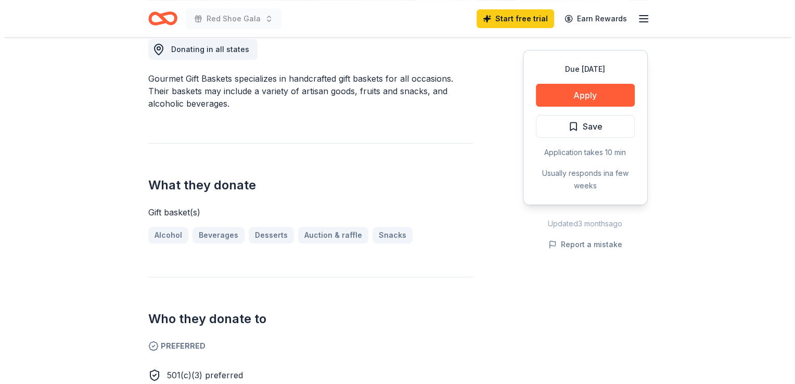
scroll to position [335, 0]
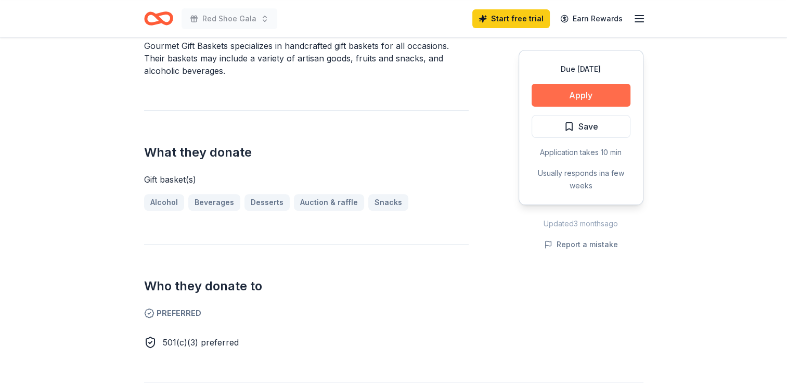
click at [603, 93] on button "Apply" at bounding box center [581, 95] width 99 height 23
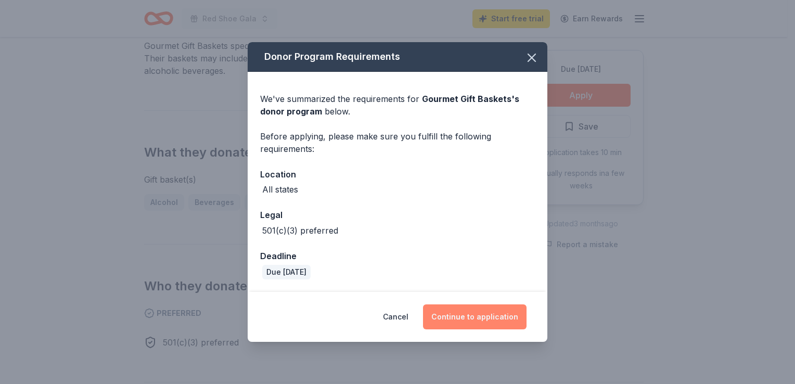
click at [481, 321] on button "Continue to application" at bounding box center [475, 316] width 104 height 25
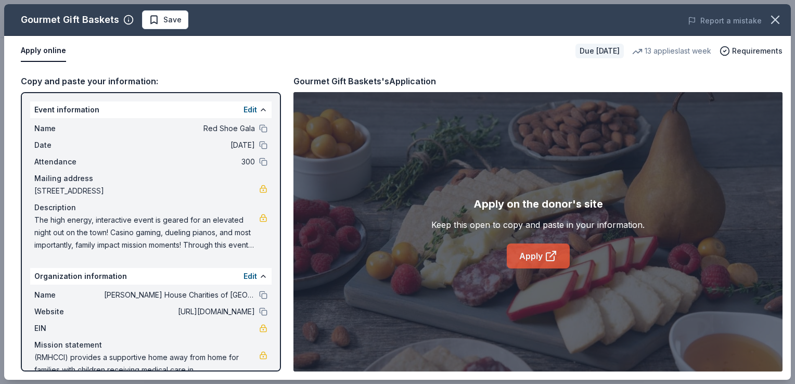
click at [532, 257] on link "Apply" at bounding box center [538, 255] width 63 height 25
